Goal: Information Seeking & Learning: Find specific page/section

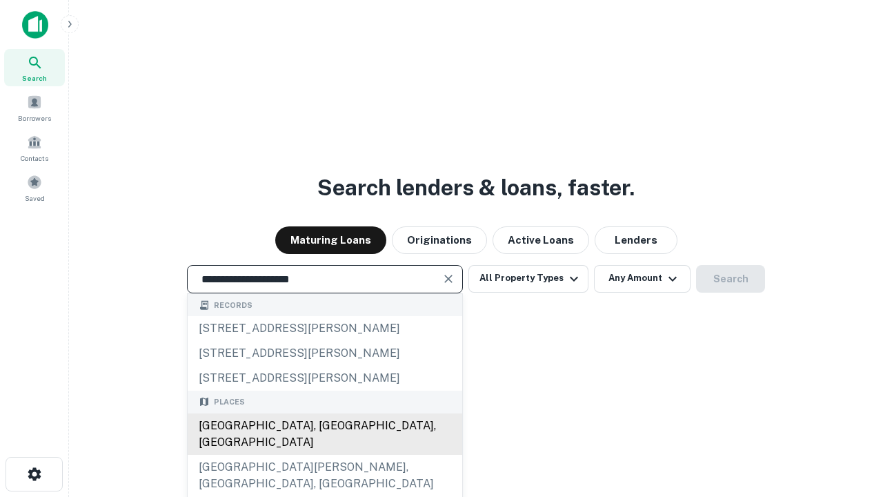
click at [324, 455] on div "[GEOGRAPHIC_DATA], [GEOGRAPHIC_DATA], [GEOGRAPHIC_DATA]" at bounding box center [325, 433] width 275 height 41
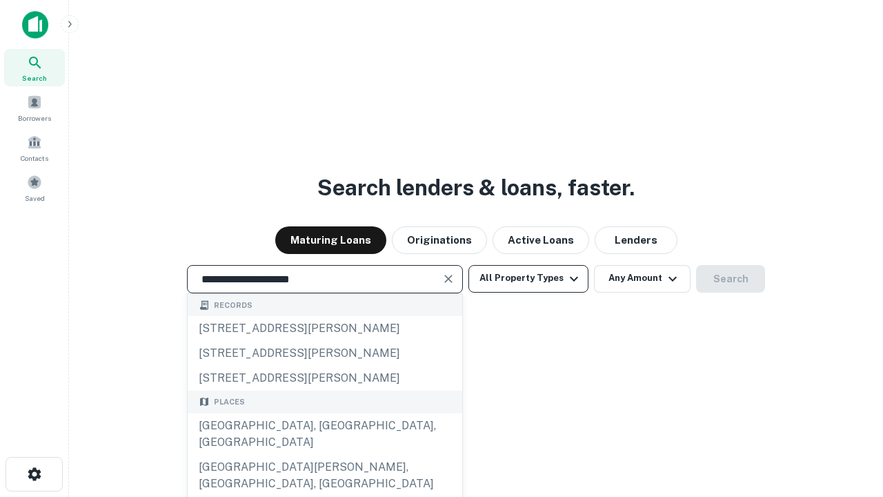
click at [529, 278] on button "All Property Types" at bounding box center [529, 279] width 120 height 28
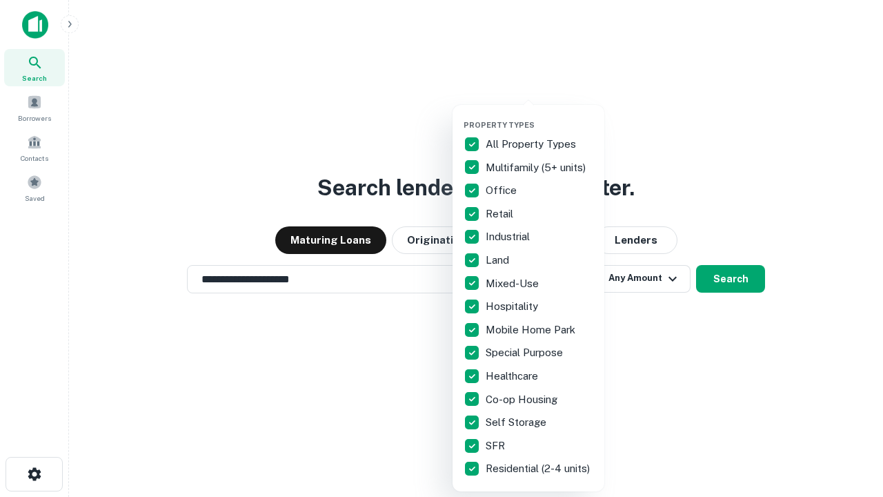
type input "**********"
click at [540, 116] on button "button" at bounding box center [540, 116] width 152 height 1
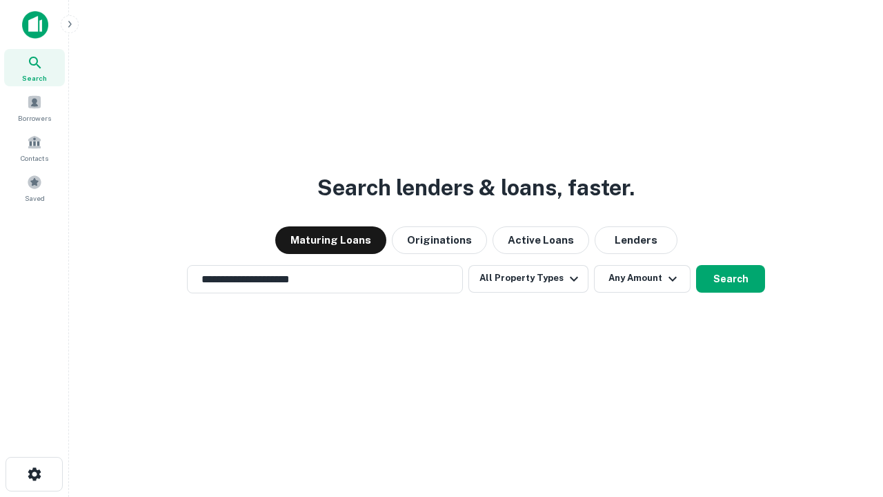
scroll to position [21, 0]
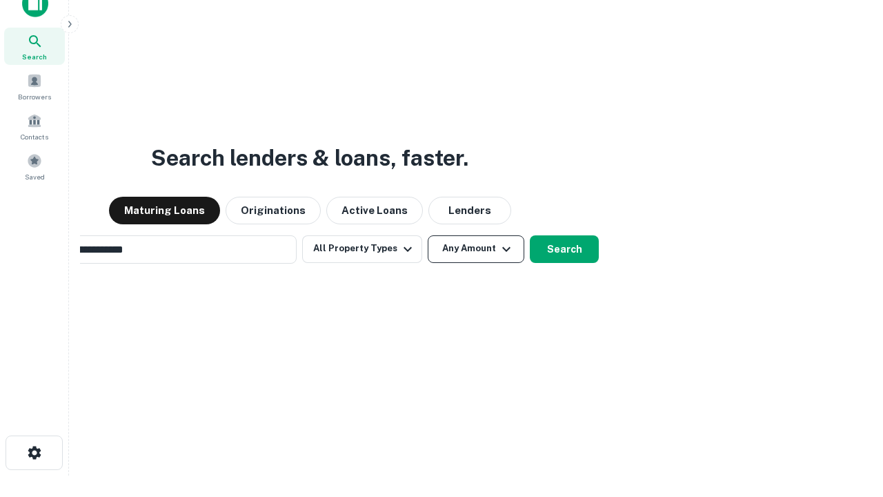
click at [428, 235] on button "Any Amount" at bounding box center [476, 249] width 97 height 28
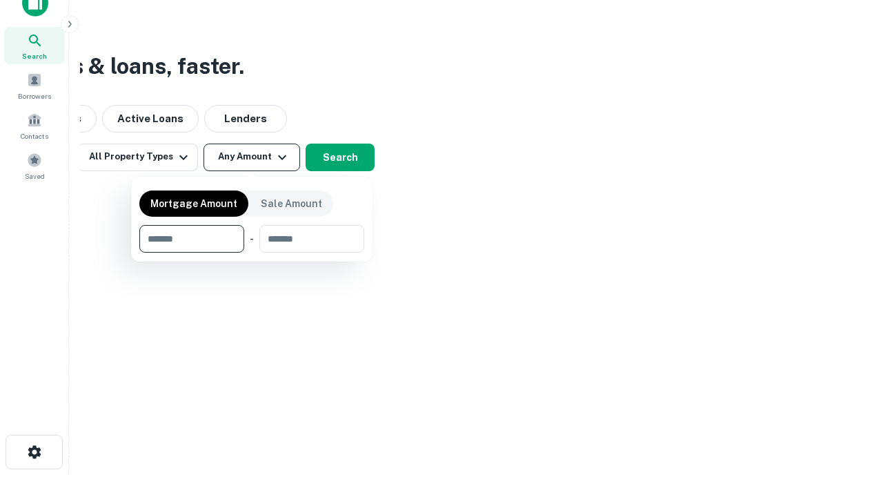
type input "*******"
click at [252, 253] on button "button" at bounding box center [251, 253] width 225 height 1
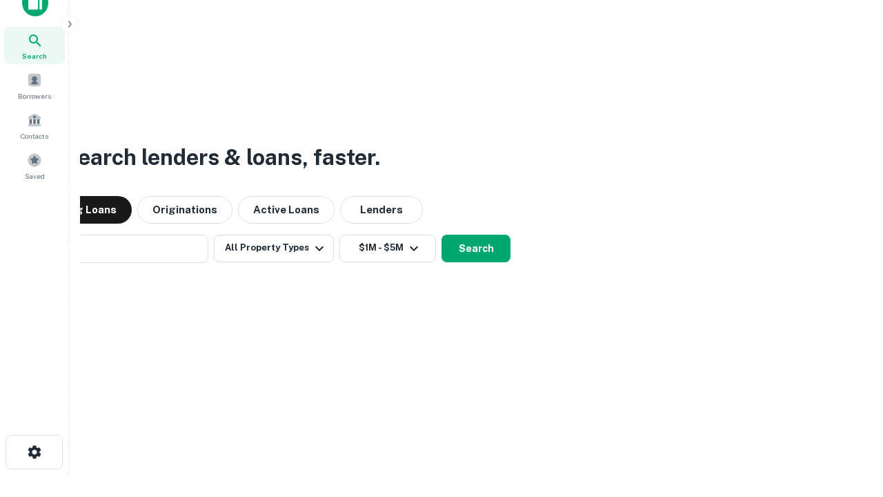
scroll to position [21, 0]
click at [442, 235] on button "Search" at bounding box center [476, 249] width 69 height 28
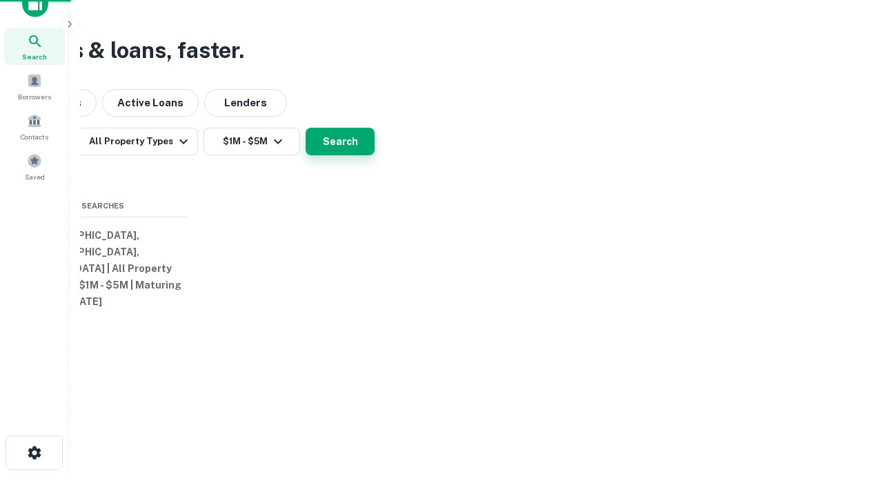
scroll to position [22, 0]
